Goal: Find specific page/section: Find specific page/section

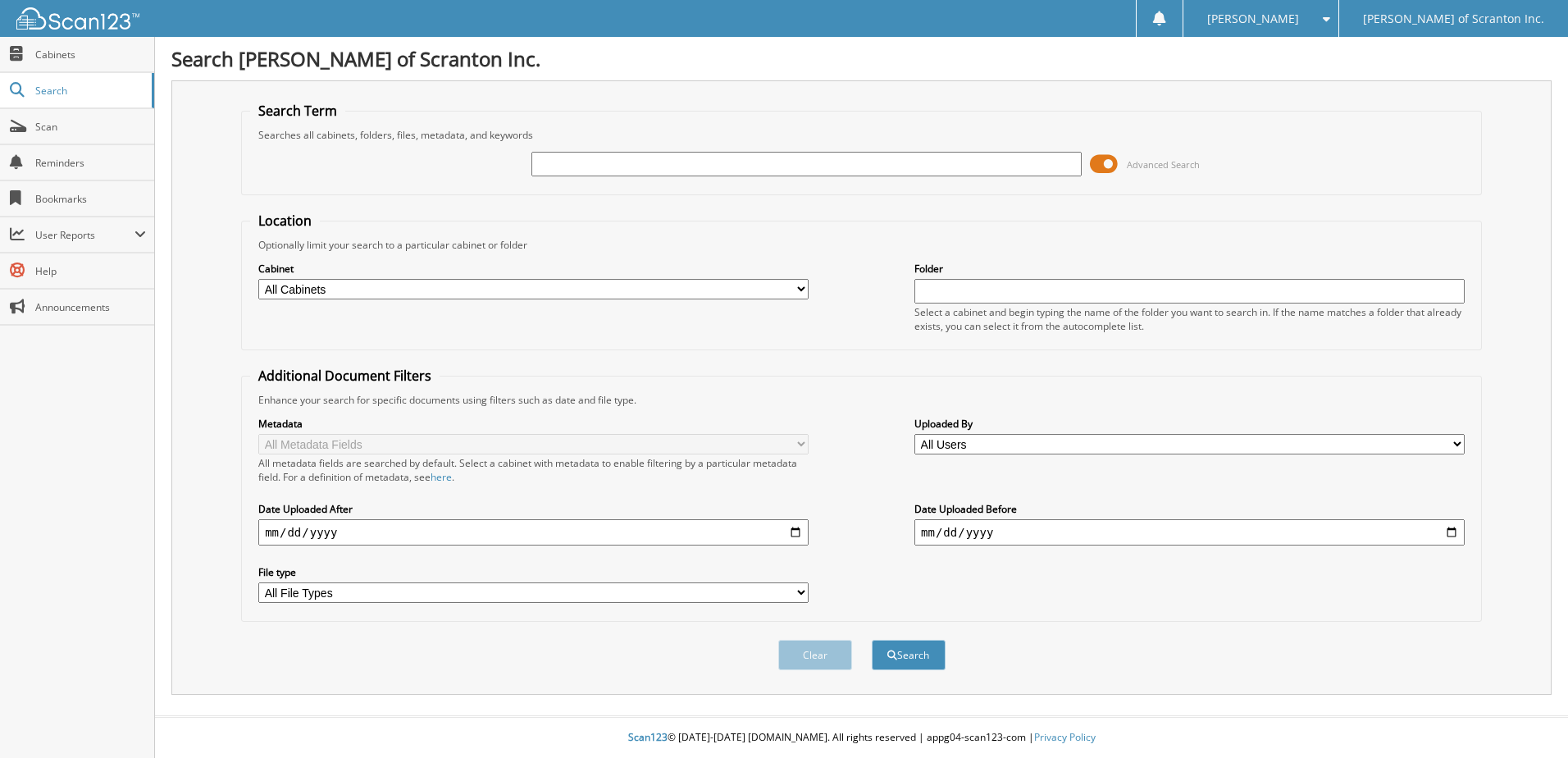
click at [631, 165] on input "text" at bounding box center [807, 164] width 550 height 24
type input "PA1205K"
click at [906, 657] on button "Search" at bounding box center [908, 655] width 73 height 30
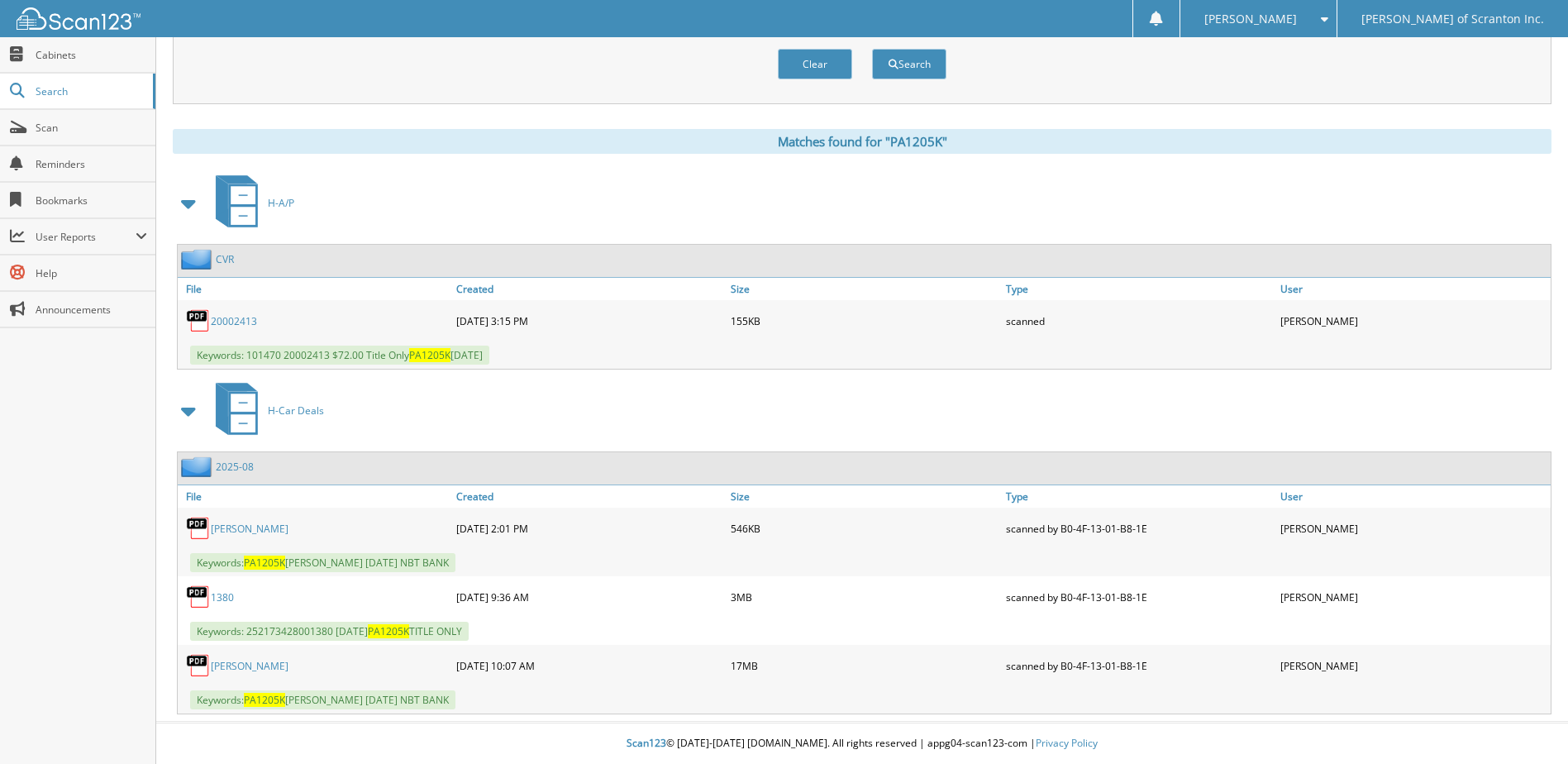
scroll to position [597, 0]
click at [229, 530] on link "[PERSON_NAME]" at bounding box center [249, 528] width 77 height 14
